Goal: Task Accomplishment & Management: Manage account settings

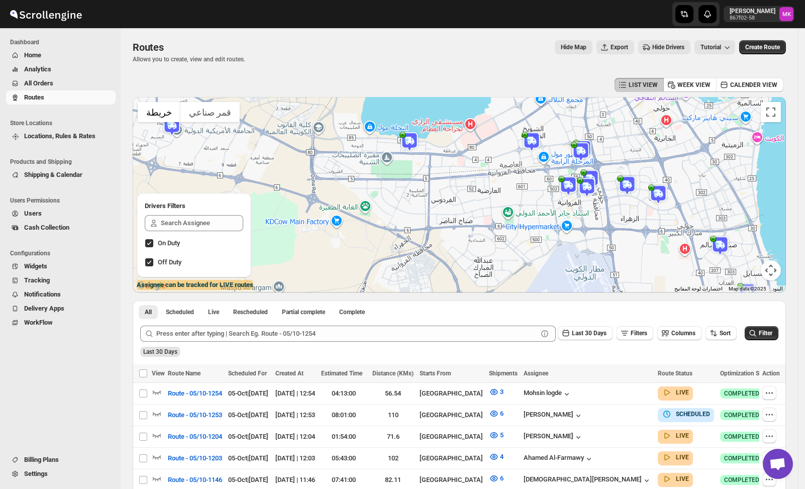
scroll to position [151, 0]
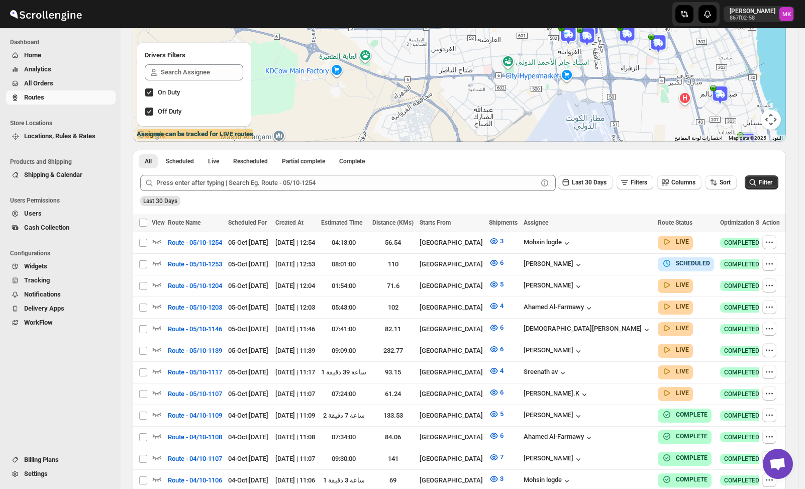
click at [39, 79] on span "All Orders" at bounding box center [38, 83] width 29 height 8
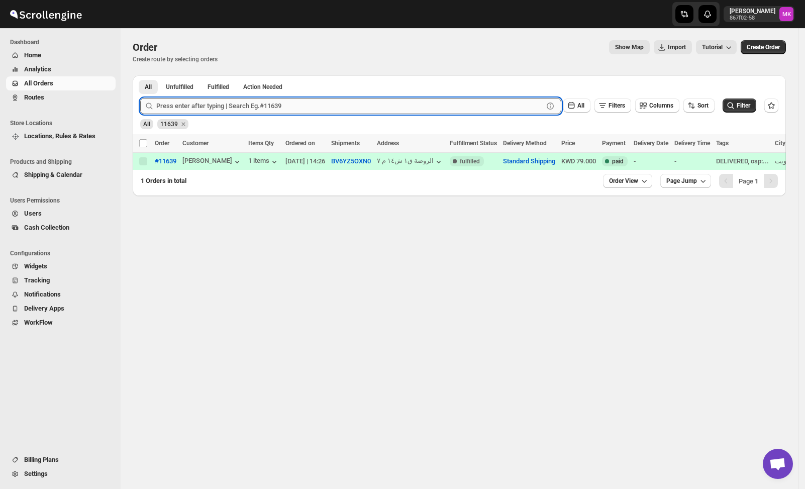
click at [205, 103] on input "text" at bounding box center [349, 106] width 387 height 16
paste input "11683"
type input "11683"
click at [140, 75] on button "Submit" at bounding box center [154, 80] width 29 height 11
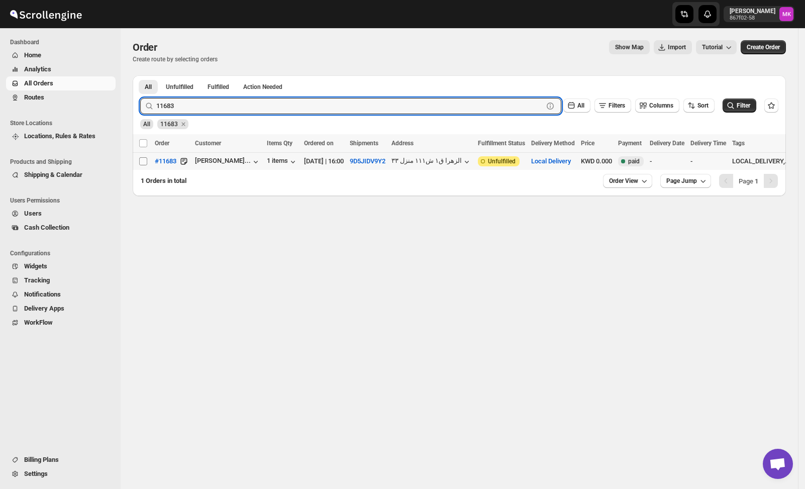
click at [143, 157] on input "Select order" at bounding box center [143, 161] width 8 height 8
checkbox input "true"
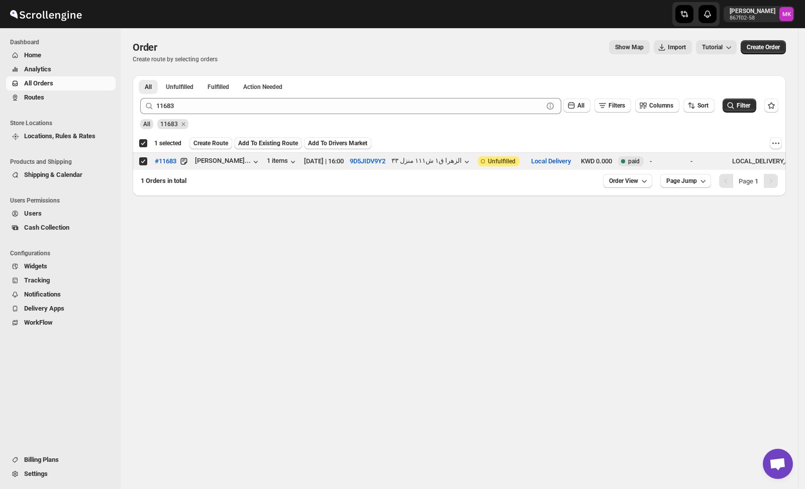
click at [267, 145] on span "Add To Existing Route" at bounding box center [268, 143] width 60 height 8
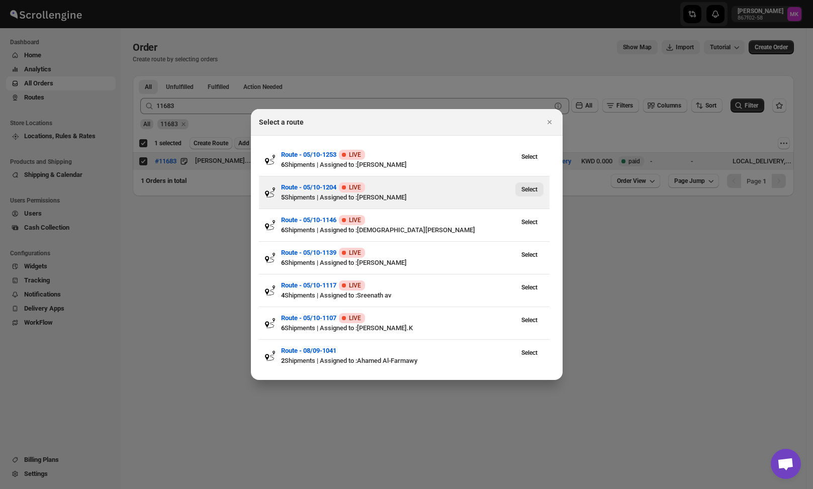
click at [531, 191] on span "Select" at bounding box center [529, 189] width 16 height 8
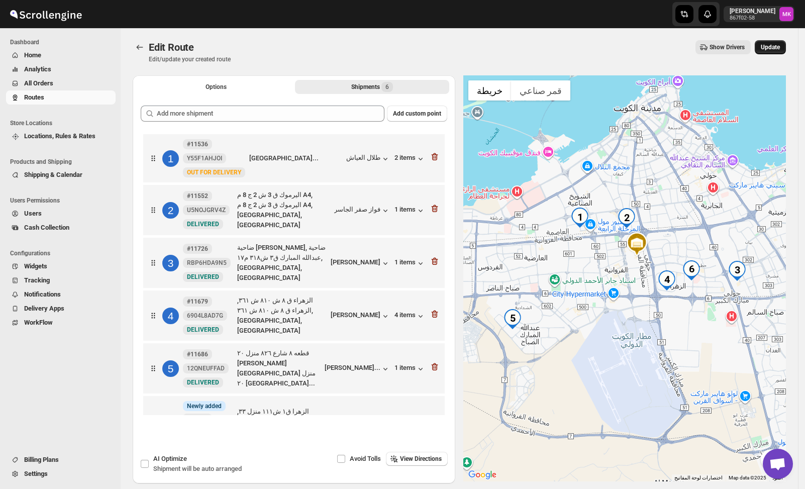
click at [780, 48] on span "Update" at bounding box center [770, 47] width 19 height 8
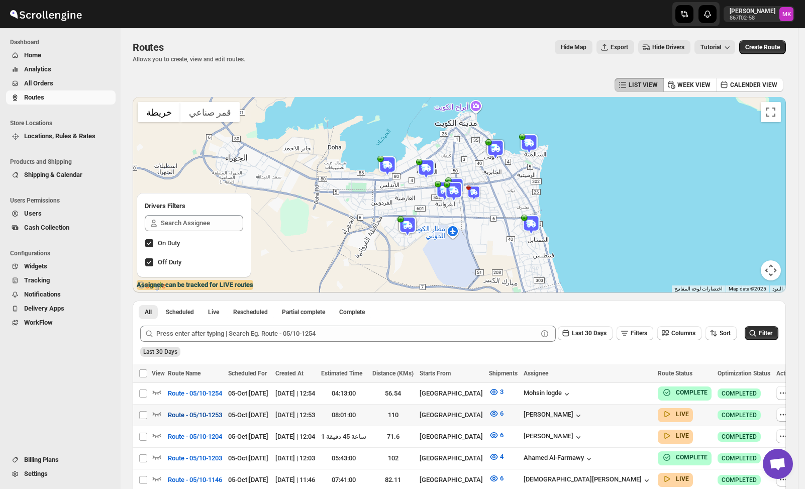
click at [207, 410] on span "Route - 05/10-1253" at bounding box center [195, 415] width 54 height 10
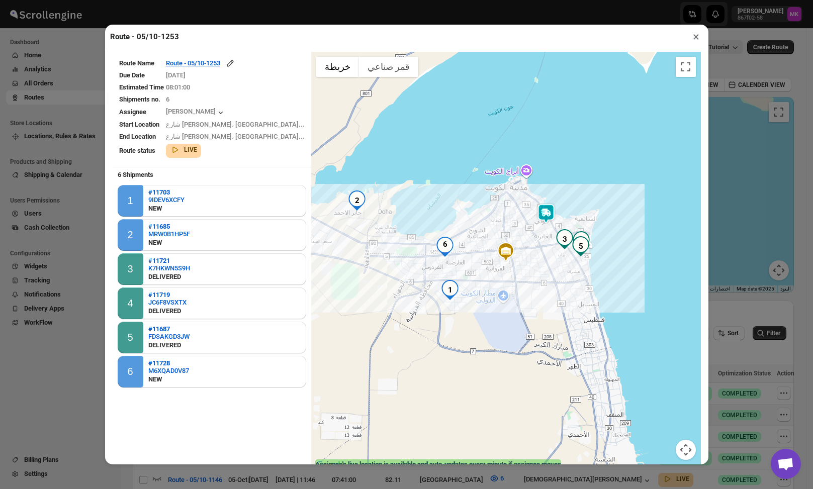
click at [691, 43] on button "×" at bounding box center [696, 37] width 15 height 14
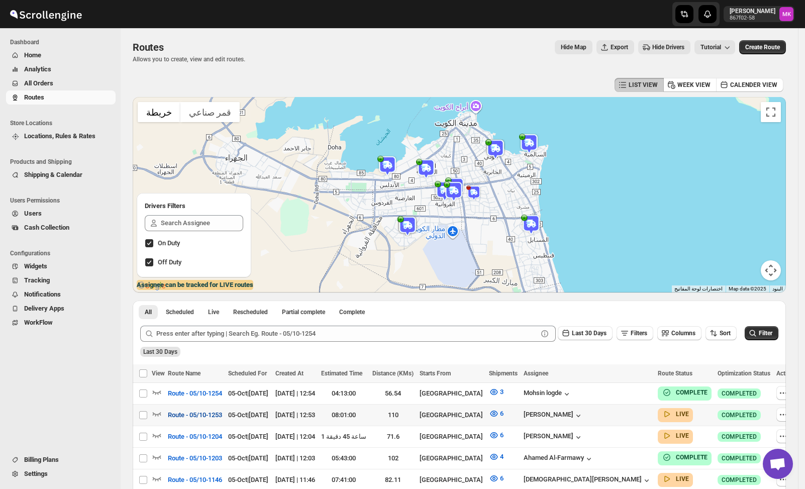
click at [216, 418] on span "Route - 05/10-1253" at bounding box center [195, 415] width 54 height 10
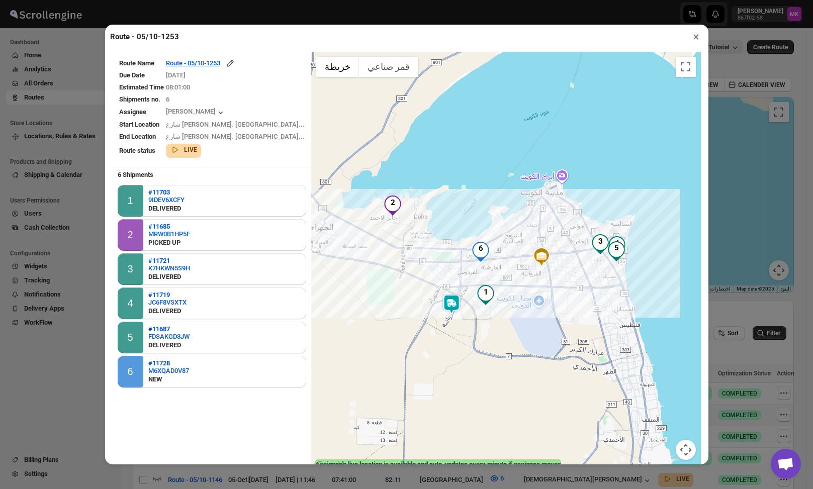
drag, startPoint x: 691, startPoint y: 41, endPoint x: 682, endPoint y: 60, distance: 21.1
click at [691, 41] on button "×" at bounding box center [696, 37] width 15 height 14
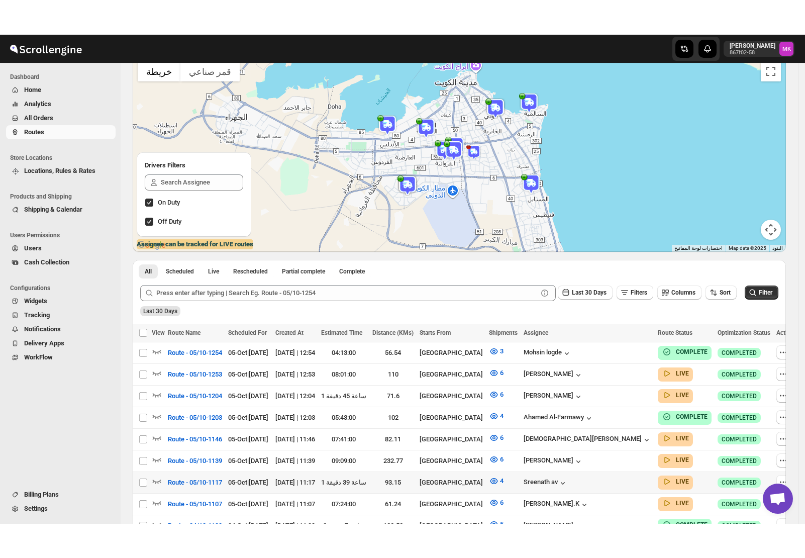
scroll to position [151, 0]
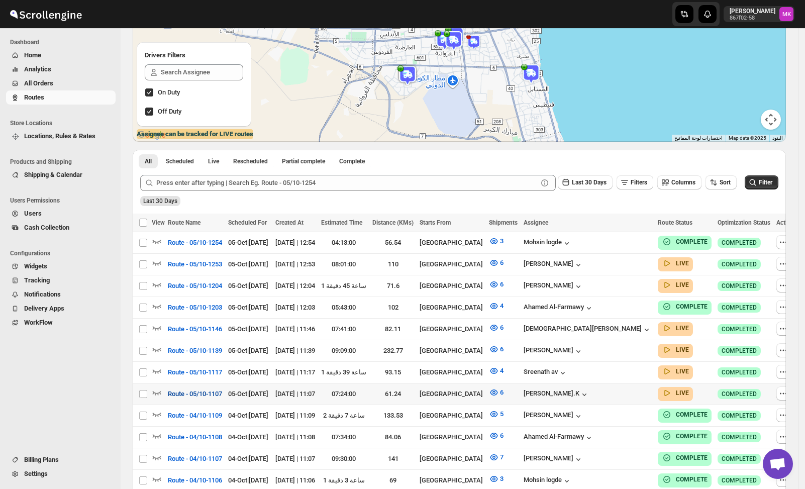
click at [199, 391] on span "Route - 05/10-1107" at bounding box center [195, 394] width 54 height 10
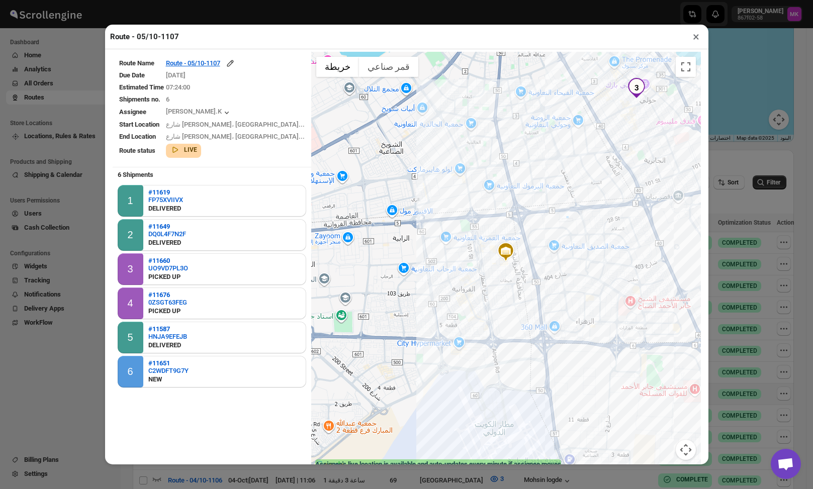
click at [693, 43] on button "×" at bounding box center [696, 37] width 15 height 14
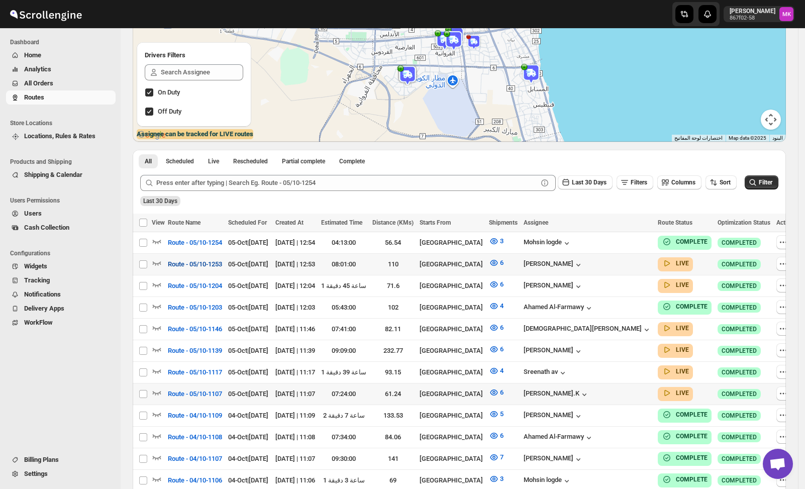
click at [202, 262] on span "Route - 05/10-1253" at bounding box center [195, 264] width 54 height 10
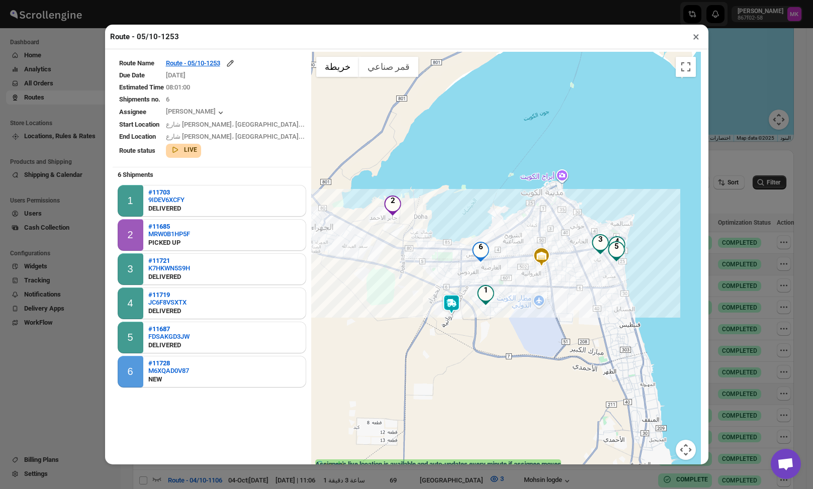
click at [694, 44] on button "×" at bounding box center [696, 37] width 15 height 14
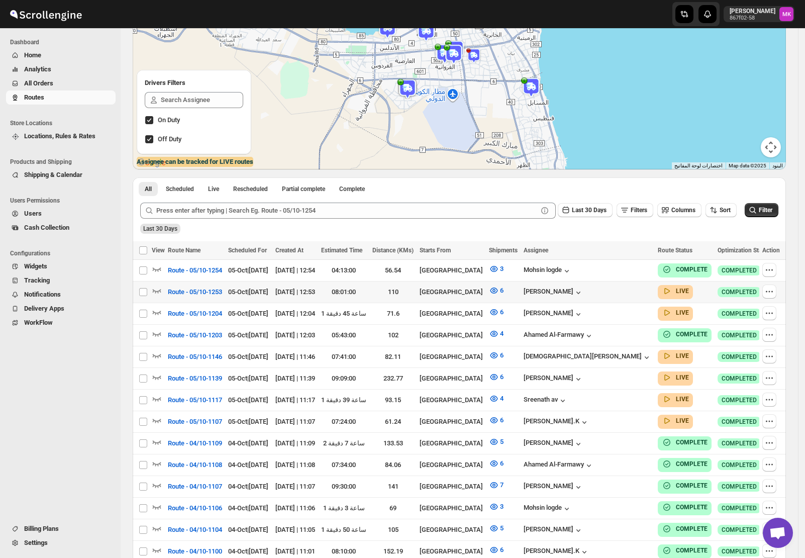
click at [212, 282] on td "Route - 05/10-1253" at bounding box center [195, 293] width 60 height 22
checkbox input "true"
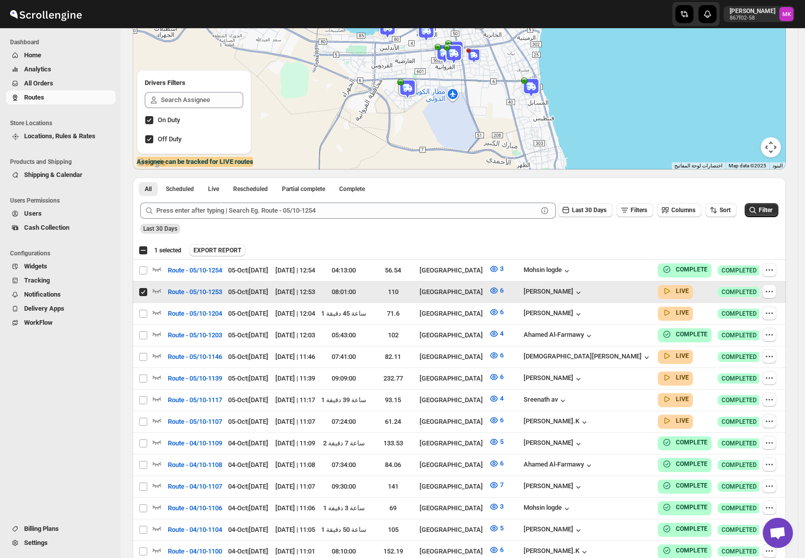
click at [202, 290] on span "Route - 05/10-1253" at bounding box center [195, 292] width 54 height 10
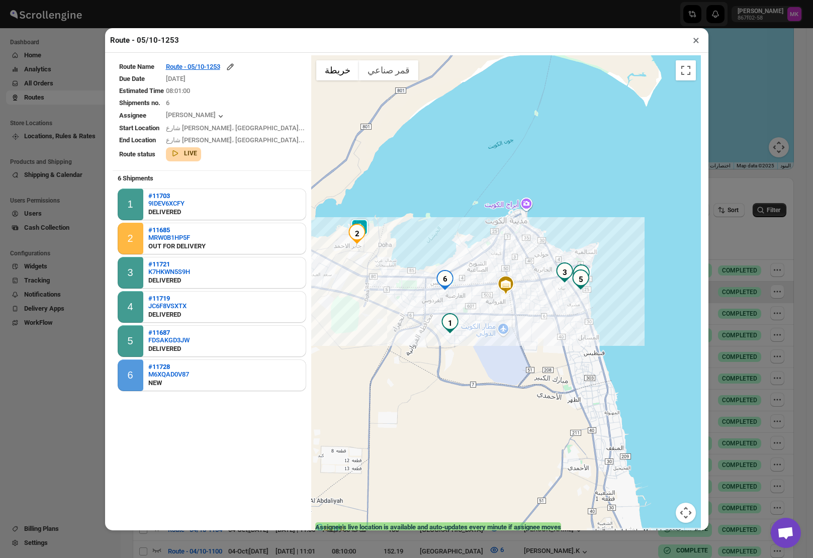
click at [750, 398] on div "Route - 05/10-1253 × Route Name Route - 05/10-1253 Due Date [DATE] Estimated Ti…" at bounding box center [406, 279] width 813 height 558
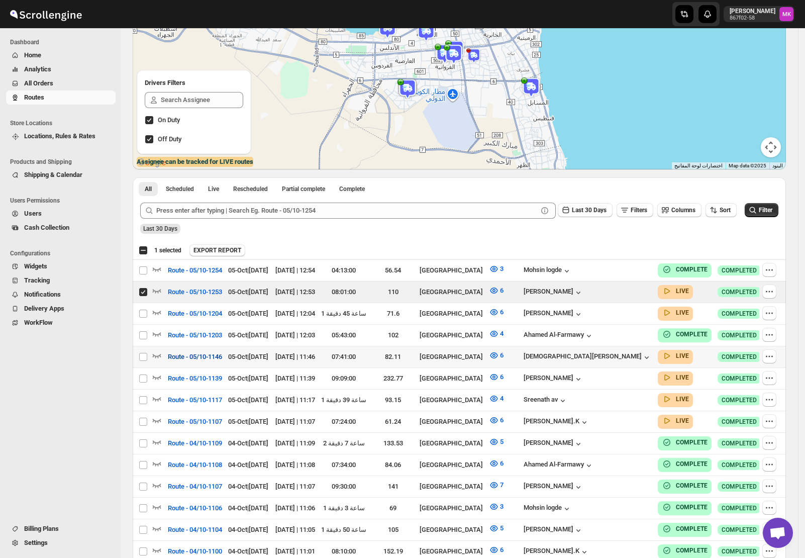
click at [216, 356] on span "Route - 05/10-1146" at bounding box center [195, 357] width 54 height 10
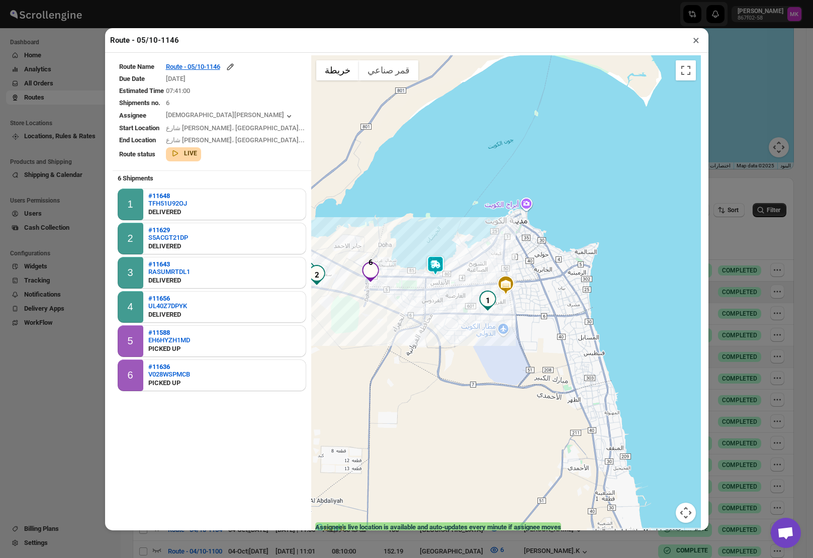
click at [694, 36] on button "×" at bounding box center [696, 40] width 15 height 14
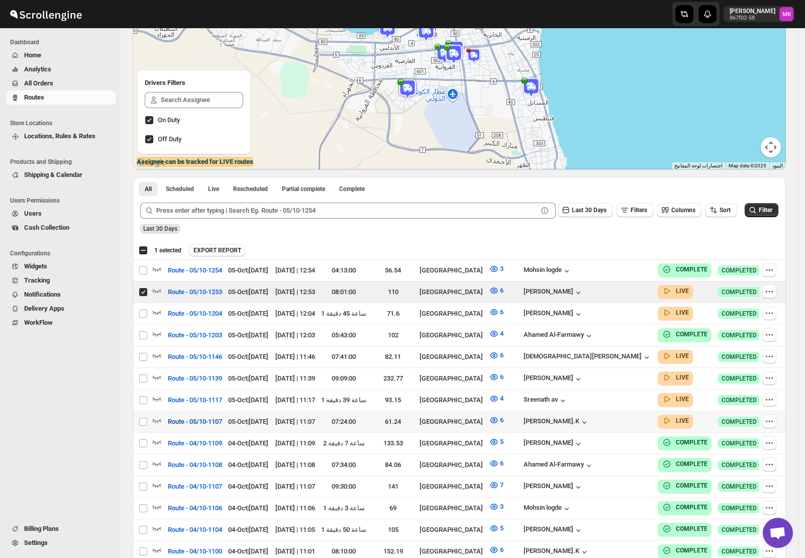
click at [194, 417] on span "Route - 05/10-1107" at bounding box center [195, 422] width 54 height 10
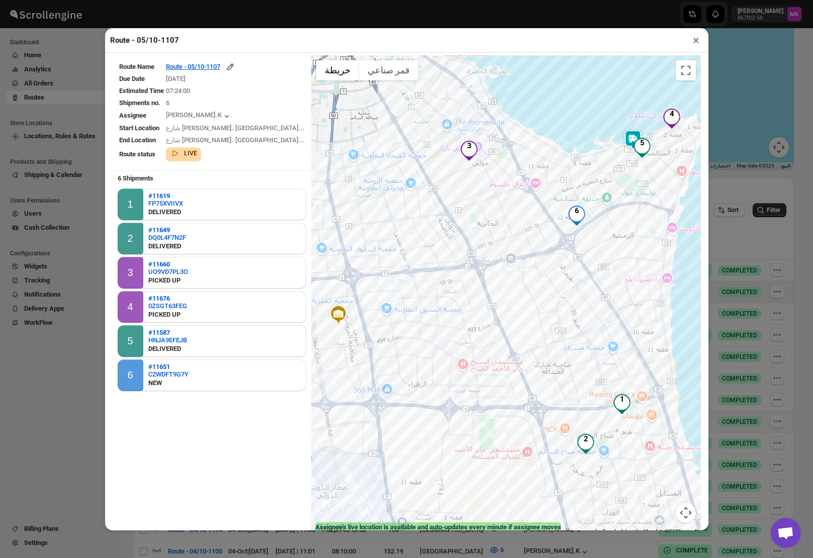
click at [696, 38] on button "×" at bounding box center [696, 40] width 15 height 14
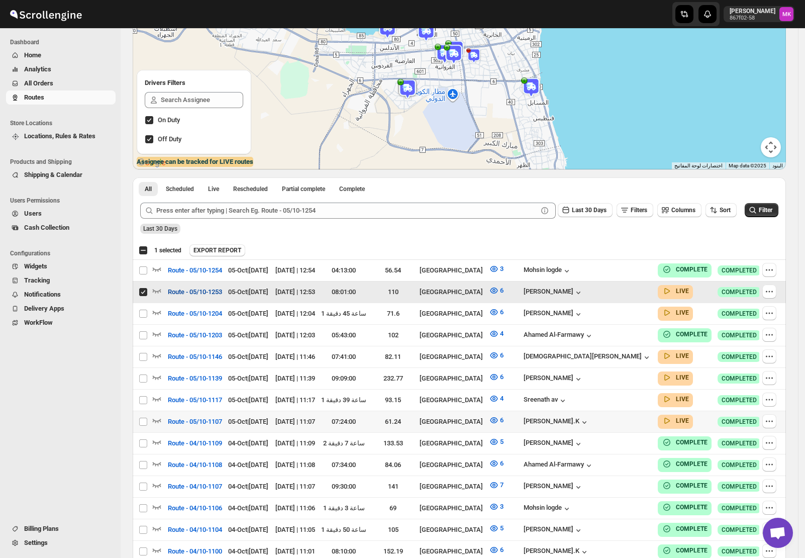
click at [200, 287] on span "Route - 05/10-1253" at bounding box center [195, 292] width 54 height 10
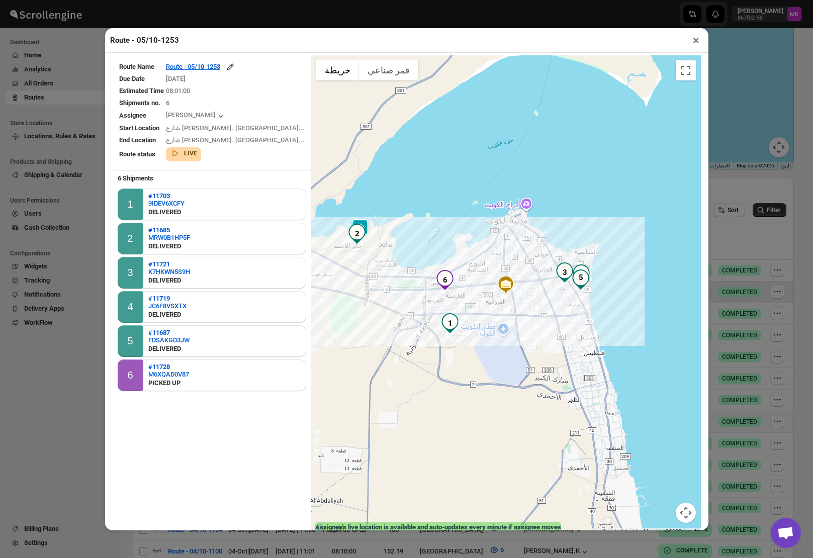
click at [699, 41] on button "×" at bounding box center [696, 40] width 15 height 14
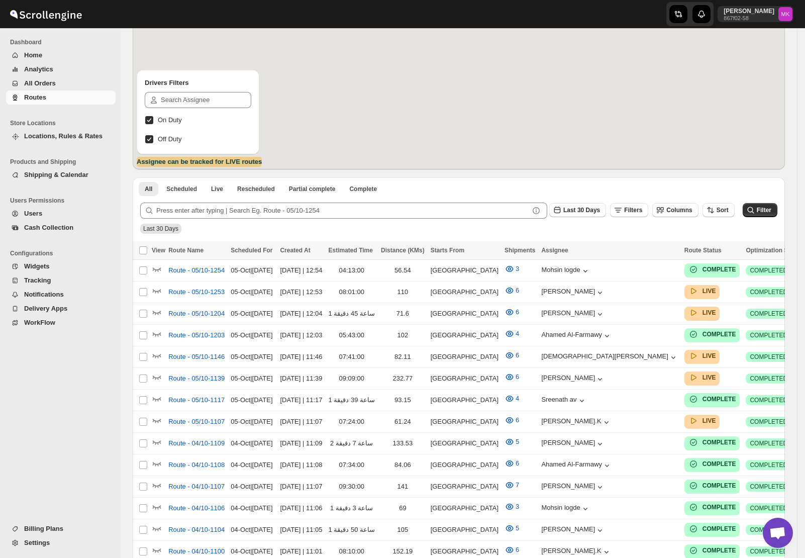
scroll to position [151, 0]
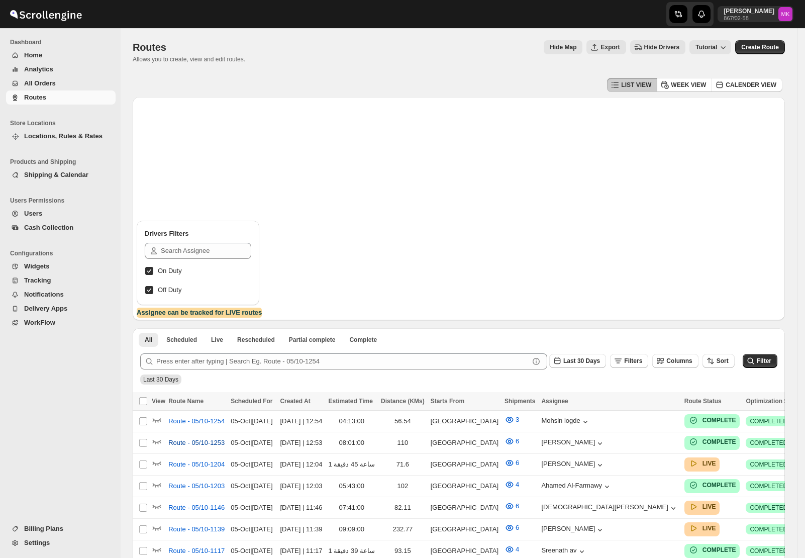
click at [193, 440] on span "Route - 05/10-1253" at bounding box center [196, 443] width 56 height 10
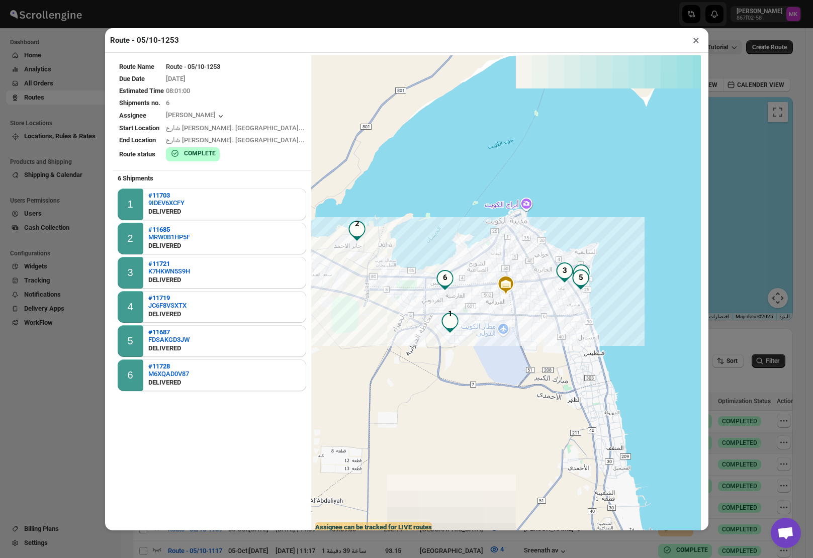
click at [704, 50] on div "Route - 05/10-1253 ×" at bounding box center [406, 40] width 603 height 25
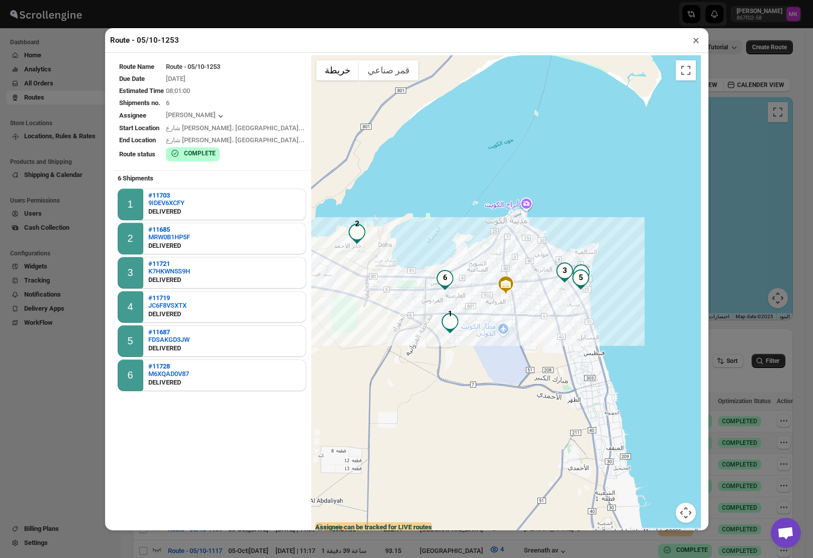
click at [692, 49] on div "Route - 05/10-1253 ×" at bounding box center [406, 40] width 603 height 25
click at [693, 41] on button "×" at bounding box center [696, 40] width 15 height 14
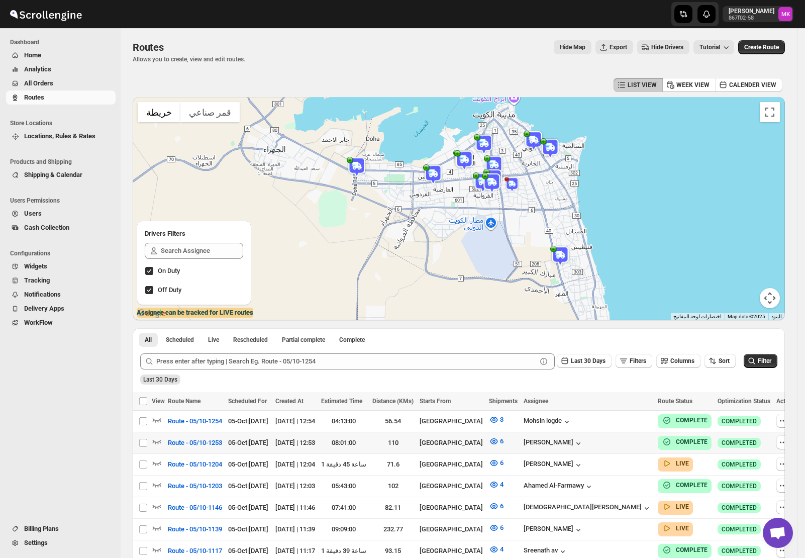
click at [55, 228] on span "Cash Collection" at bounding box center [46, 228] width 45 height 8
